Goal: Transaction & Acquisition: Book appointment/travel/reservation

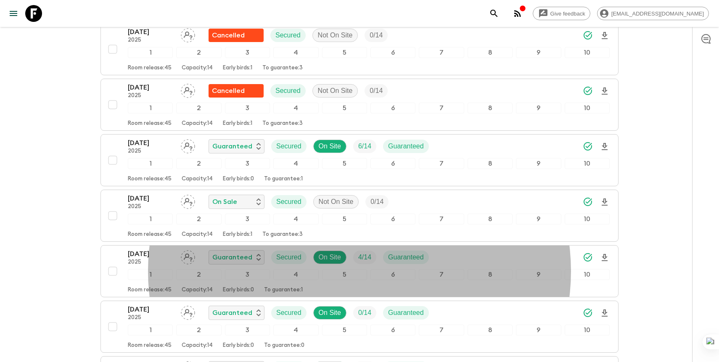
scroll to position [1292, 0]
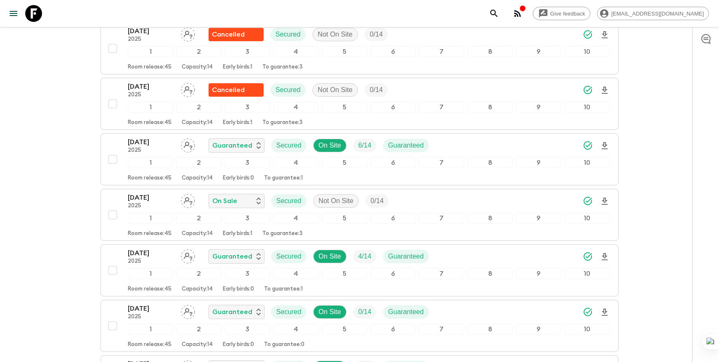
click at [35, 157] on div "Give feedback [PERSON_NAME][EMAIL_ADDRESS][DOMAIN_NAME] We use functional & tra…" at bounding box center [359, 40] width 719 height 2664
click at [499, 14] on icon "search adventures" at bounding box center [494, 13] width 10 height 10
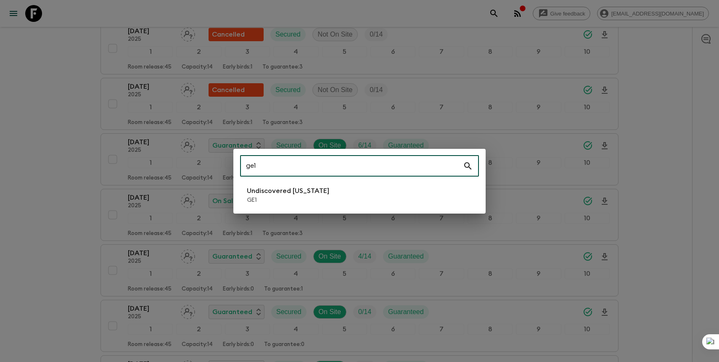
type input "ge1"
click at [309, 180] on div "ge1 ​ Undiscovered [US_STATE] GE1" at bounding box center [359, 181] width 252 height 65
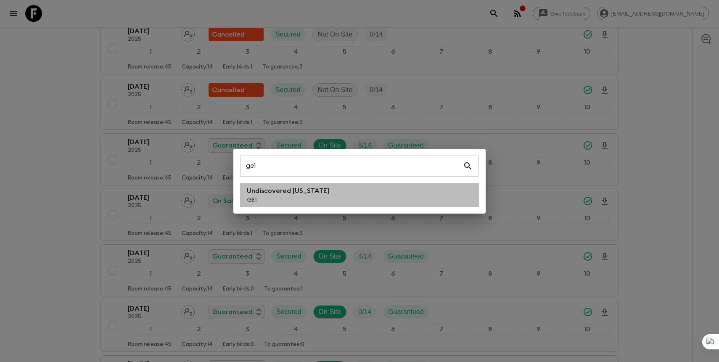
click at [299, 196] on p "GE1" at bounding box center [288, 200] width 82 height 8
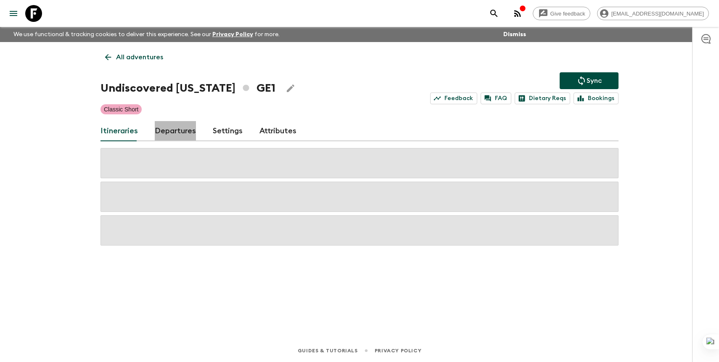
click at [190, 131] on link "Departures" at bounding box center [175, 131] width 41 height 20
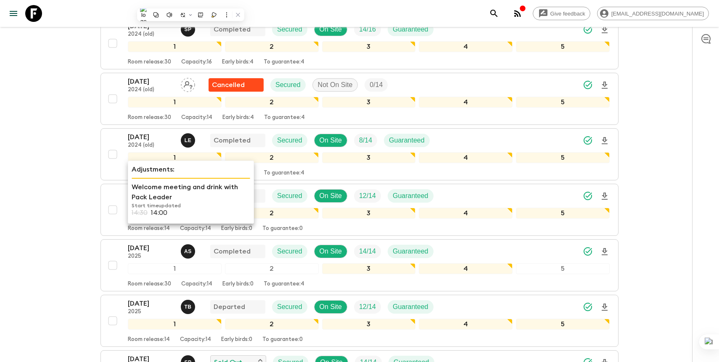
scroll to position [356, 0]
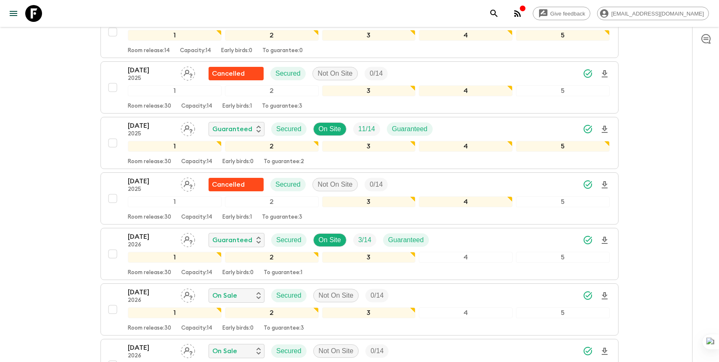
click at [499, 14] on icon "search adventures" at bounding box center [494, 13] width 10 height 10
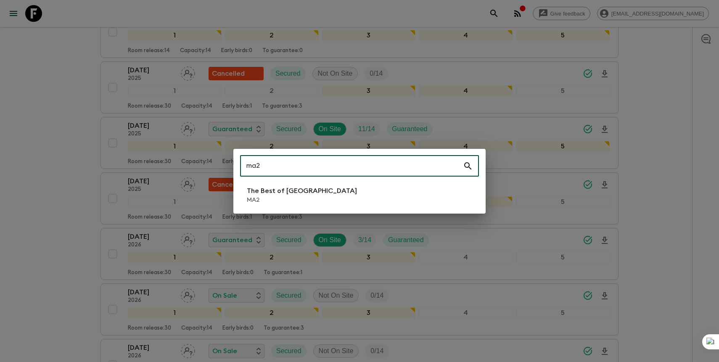
type input "ma2"
click at [272, 187] on p "The Best of [GEOGRAPHIC_DATA]" at bounding box center [302, 191] width 110 height 10
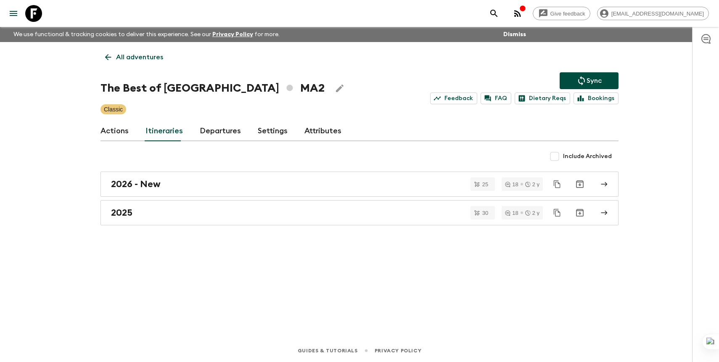
click at [221, 129] on link "Departures" at bounding box center [220, 131] width 41 height 20
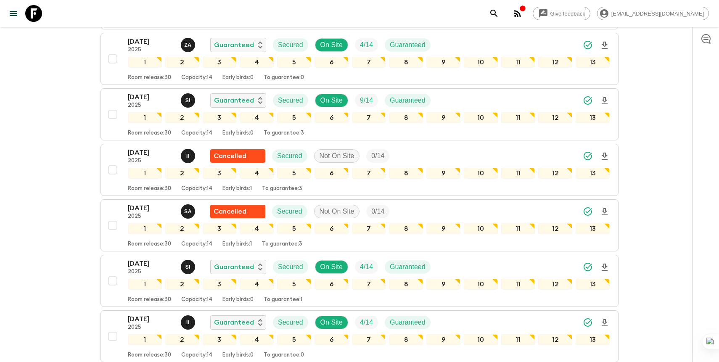
scroll to position [1808, 0]
